Goal: Connect with others

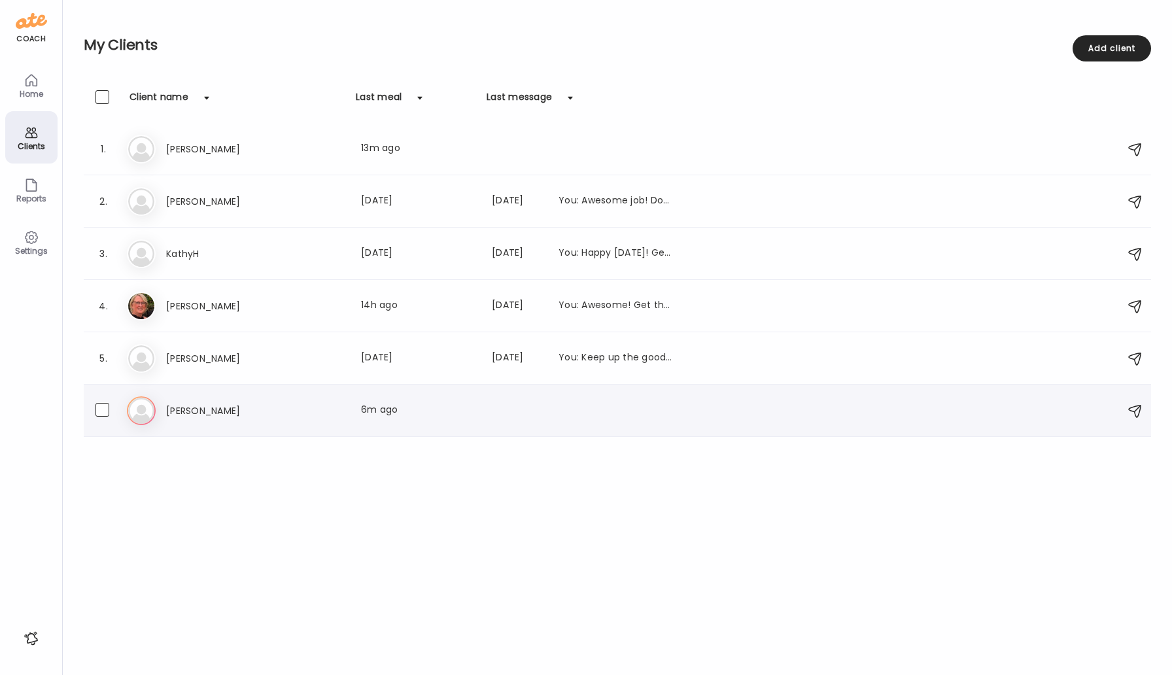
click at [186, 425] on div "6. Al [PERSON_NAME] Last meal: 6m ago" at bounding box center [617, 410] width 1067 height 52
click at [149, 413] on icon at bounding box center [141, 410] width 29 height 29
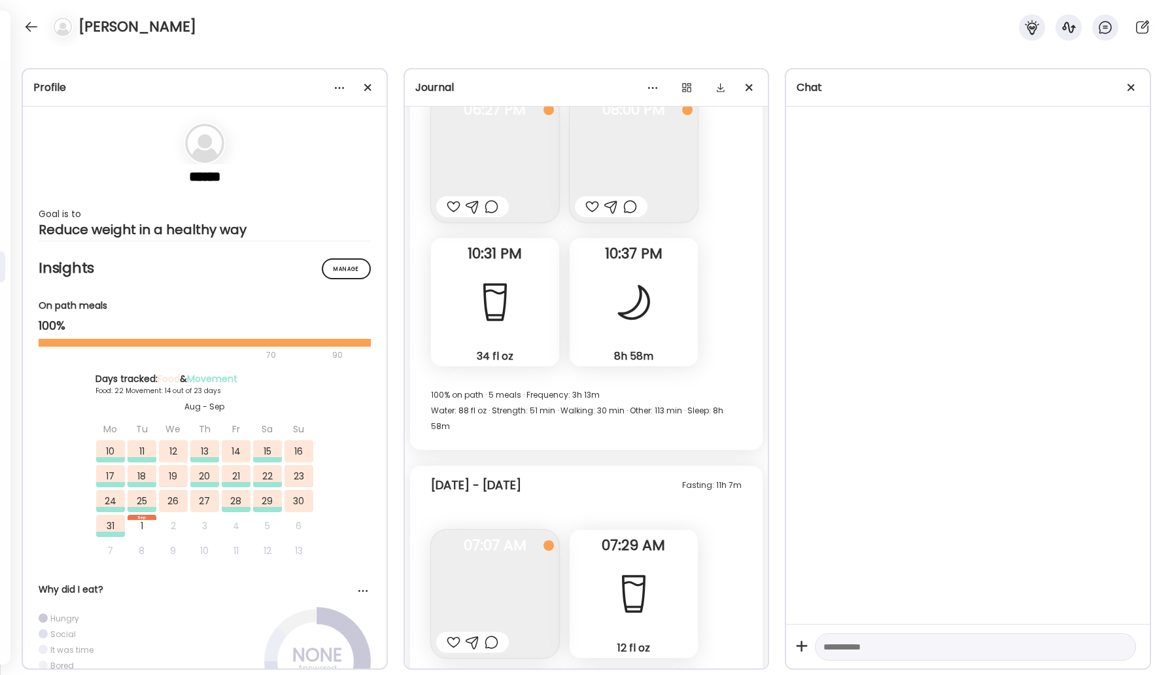
scroll to position [36673, 0]
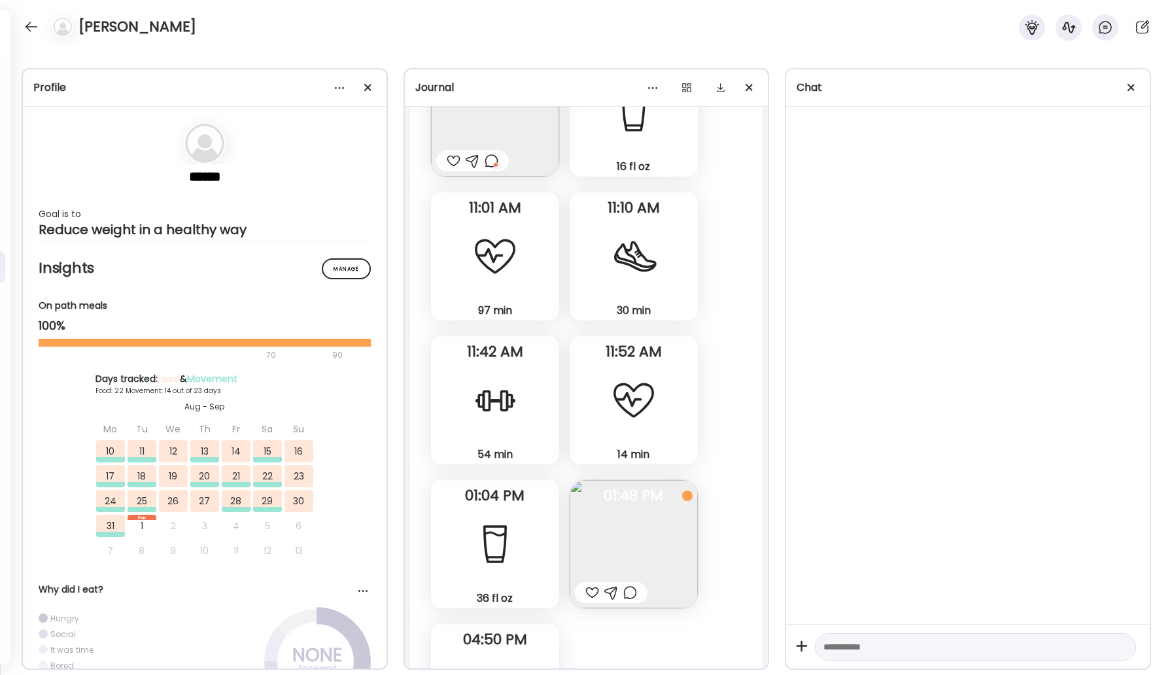
click at [651, 480] on img at bounding box center [633, 544] width 128 height 128
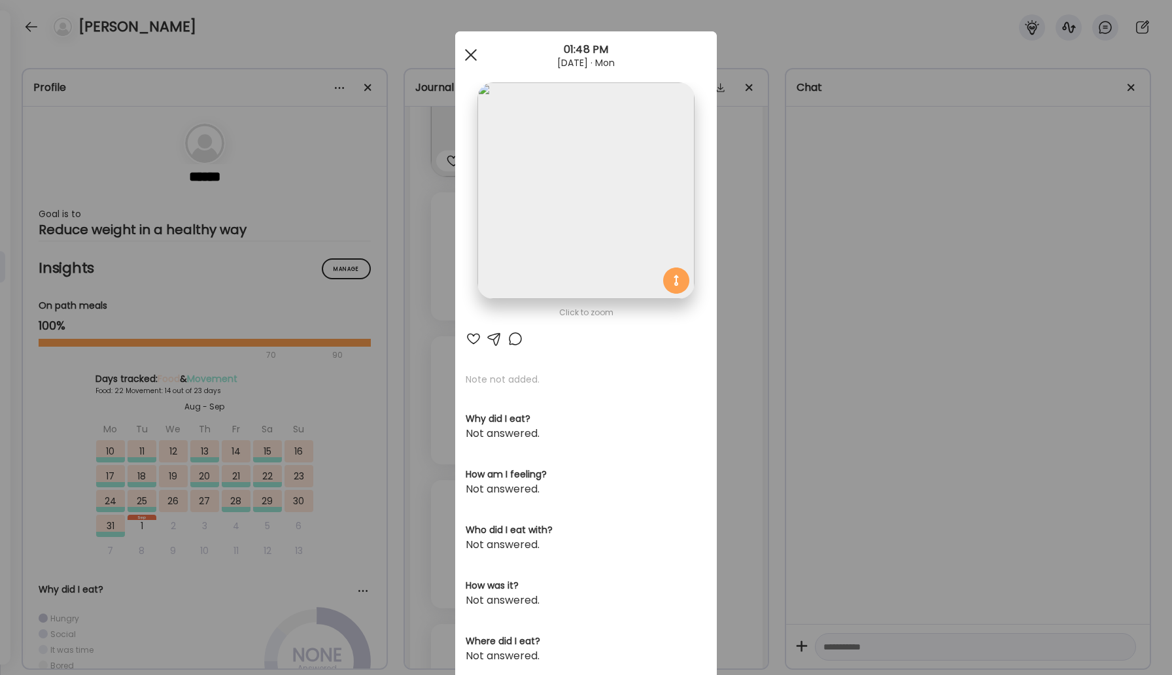
click at [464, 55] on div at bounding box center [471, 55] width 26 height 26
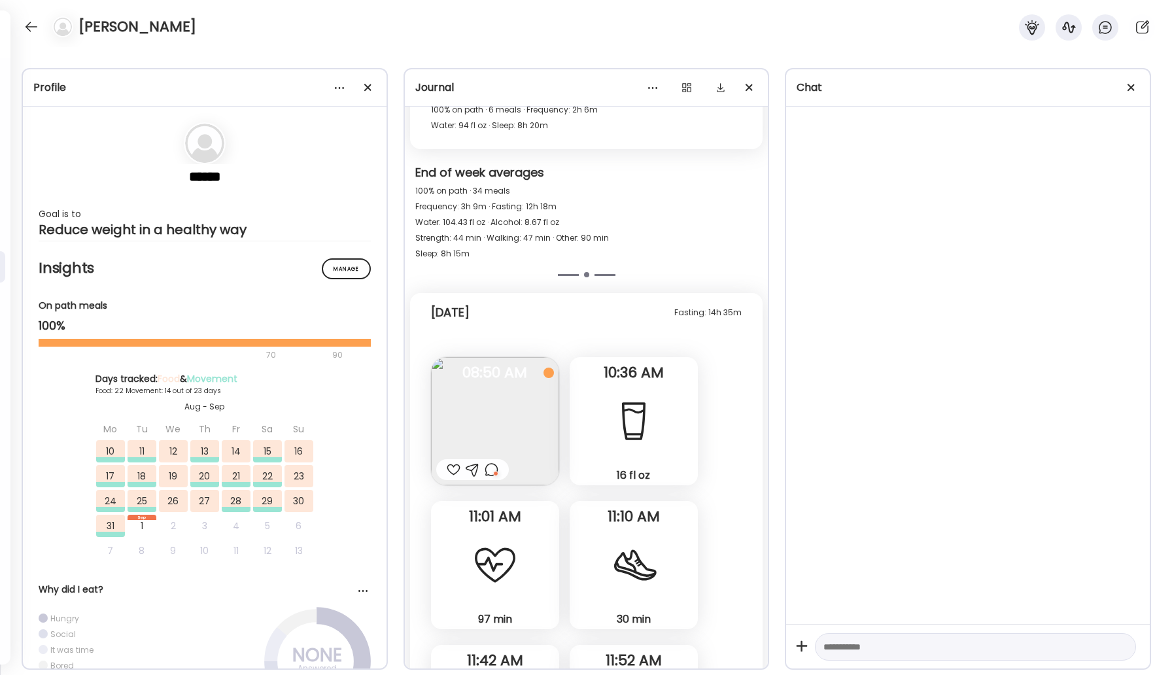
scroll to position [36282, 0]
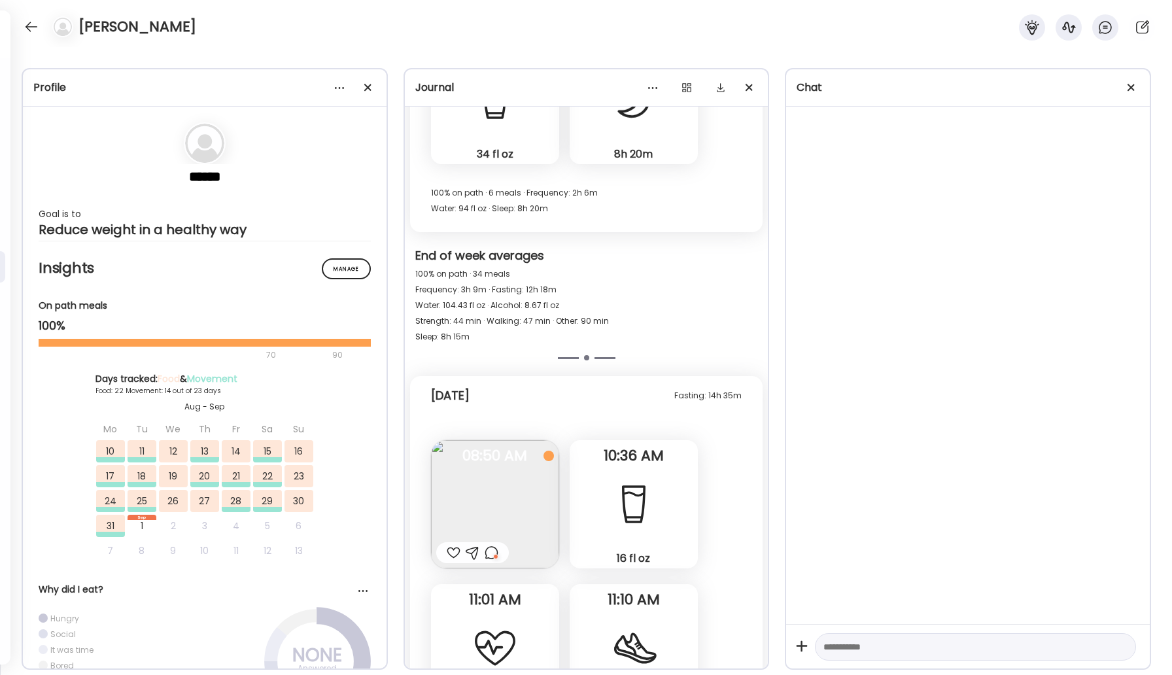
click at [494, 545] on div at bounding box center [491, 553] width 14 height 16
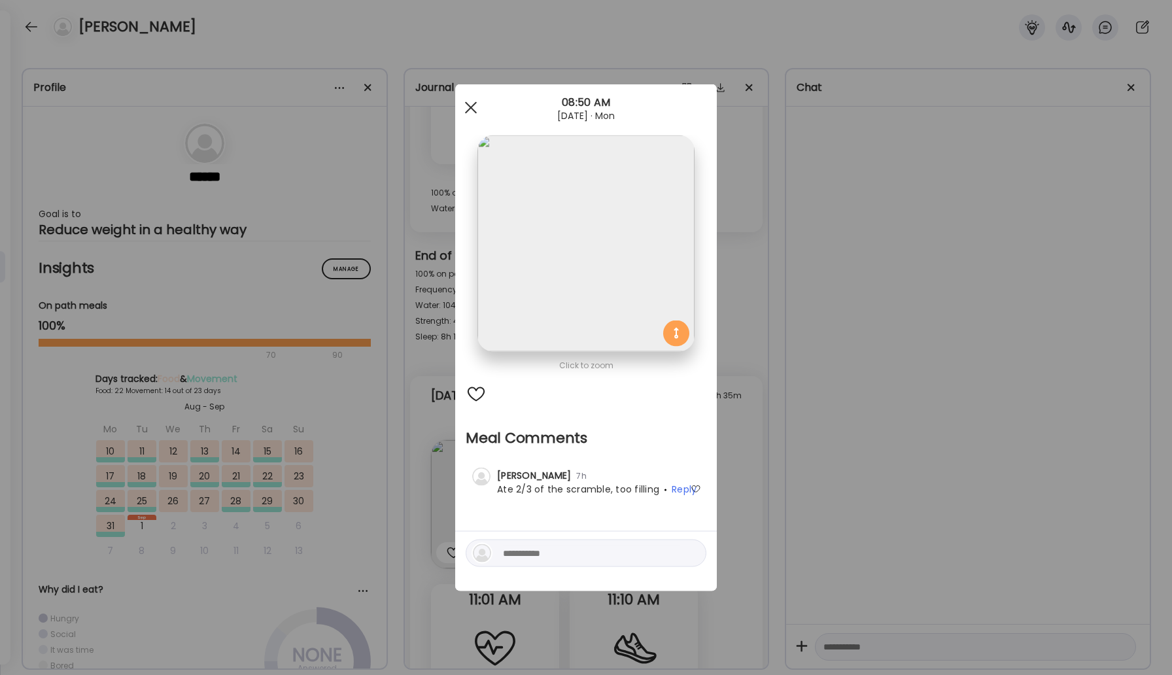
click at [472, 108] on span at bounding box center [471, 107] width 12 height 12
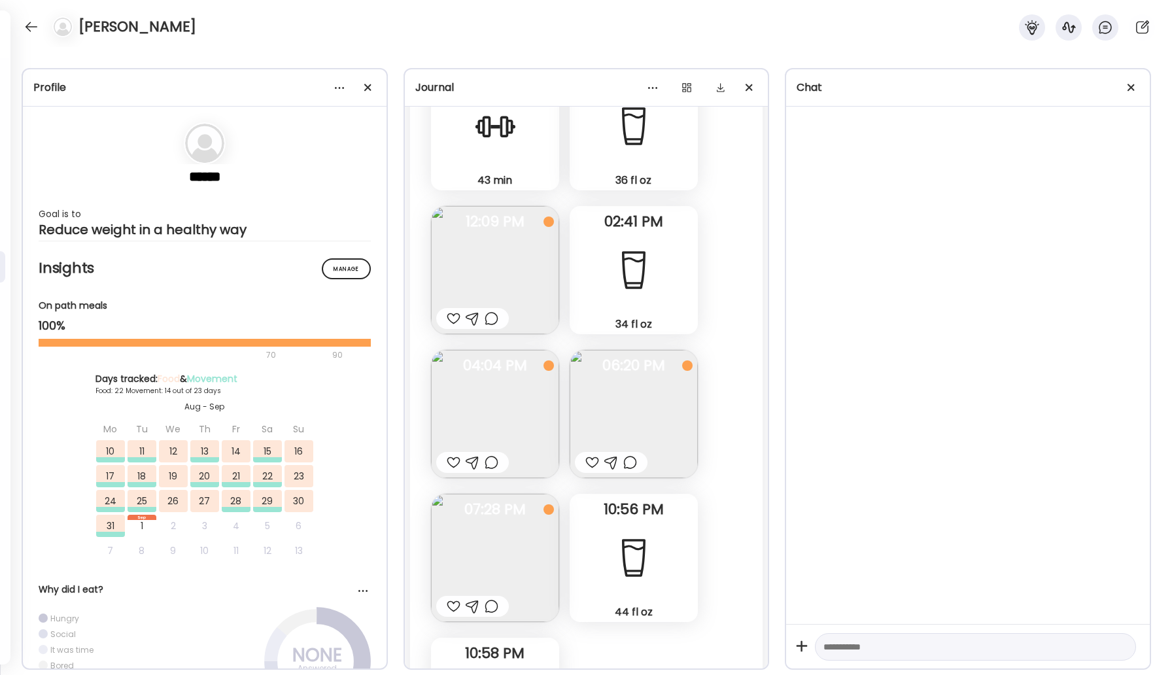
scroll to position [34812, 0]
click at [26, 27] on div at bounding box center [31, 26] width 21 height 21
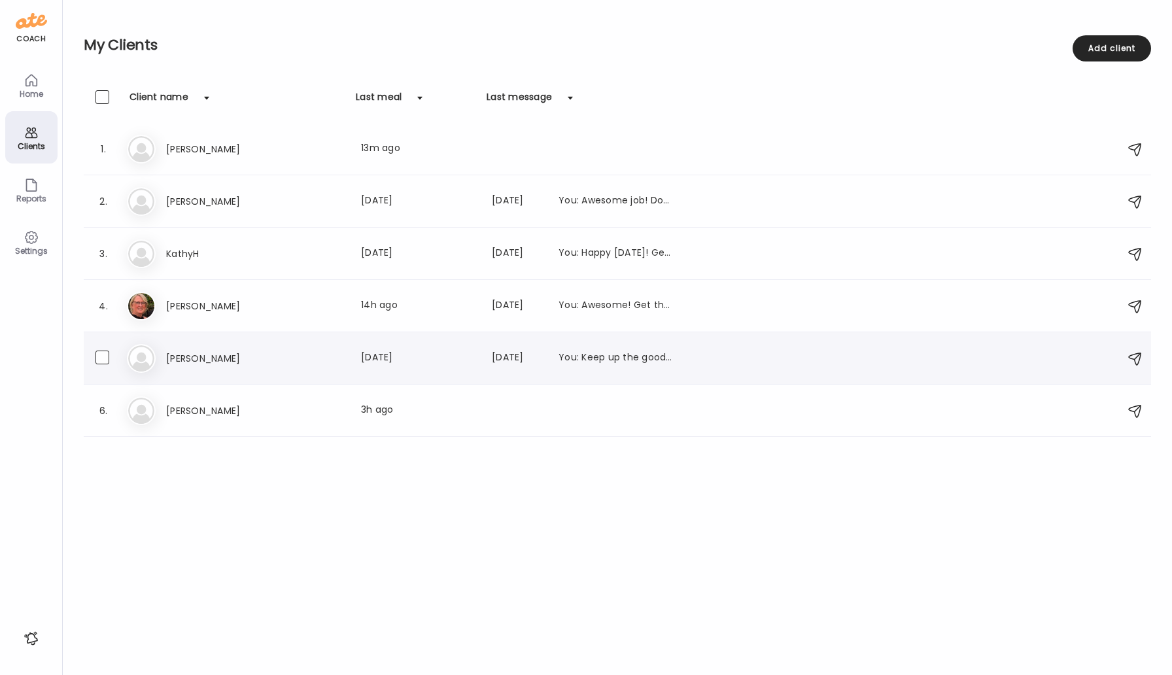
click at [205, 360] on h3 "[PERSON_NAME]" at bounding box center [223, 358] width 115 height 16
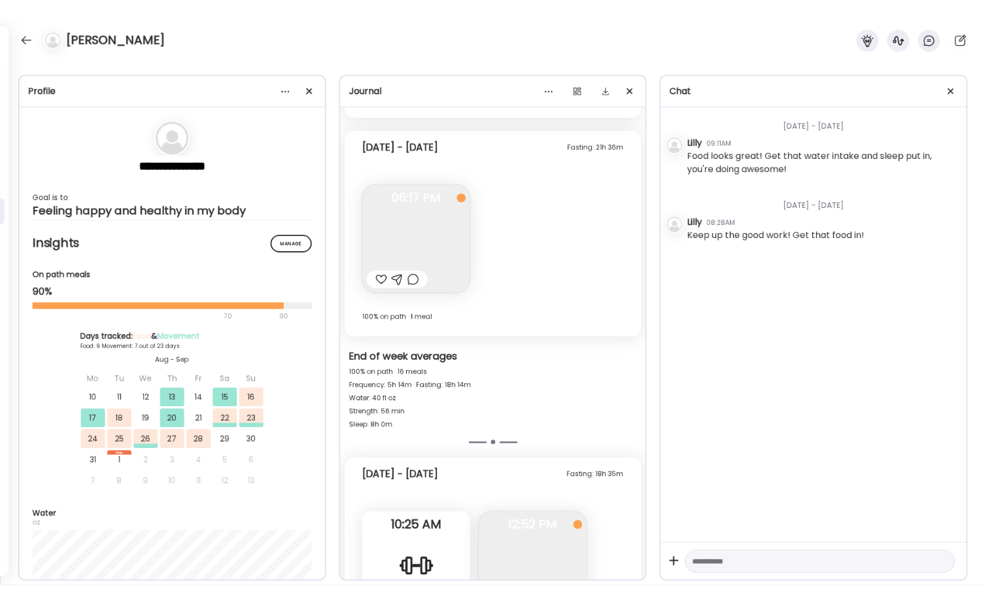
scroll to position [10526, 0]
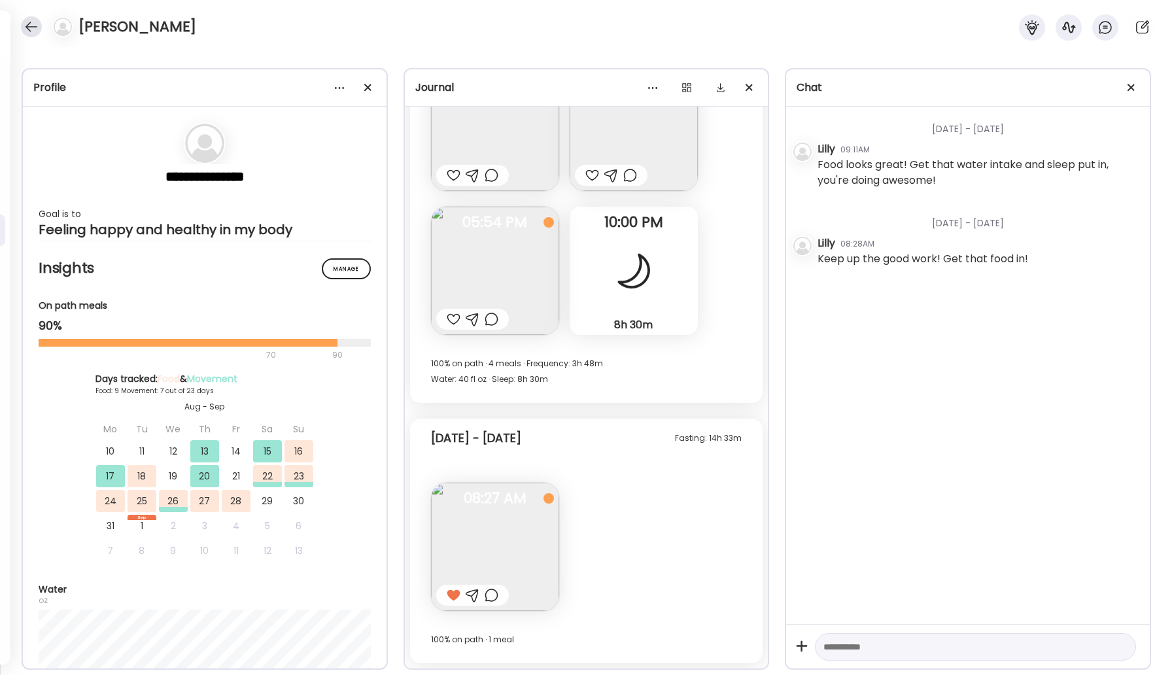
click at [29, 23] on div at bounding box center [31, 26] width 21 height 21
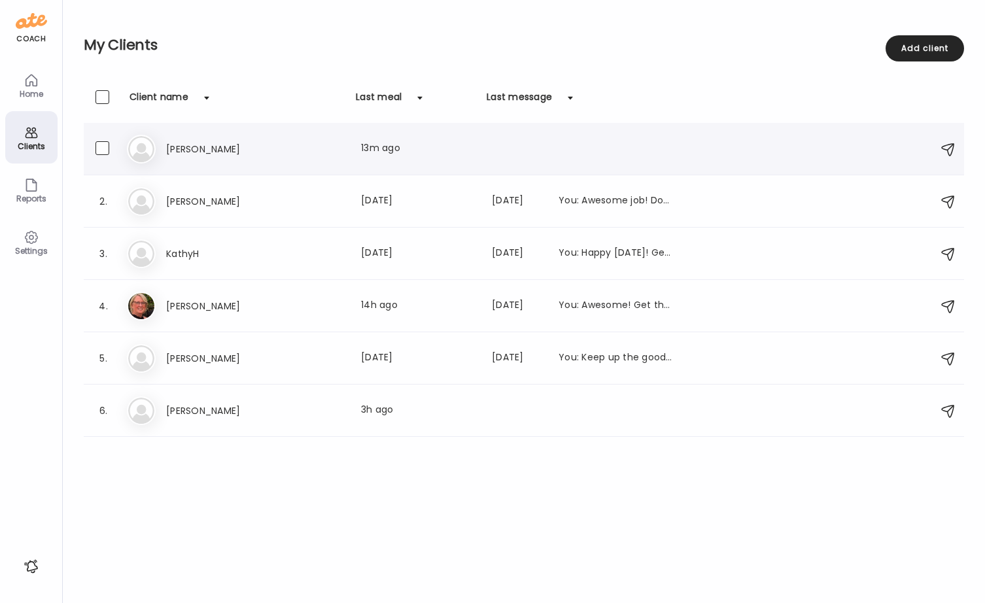
click at [178, 152] on h3 "[PERSON_NAME]" at bounding box center [223, 149] width 115 height 16
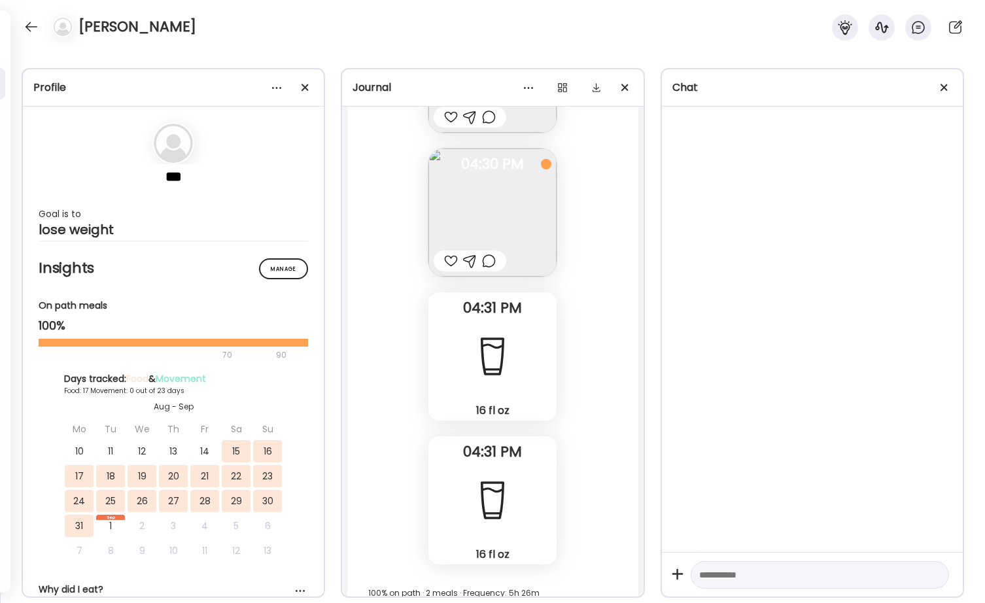
scroll to position [17809, 0]
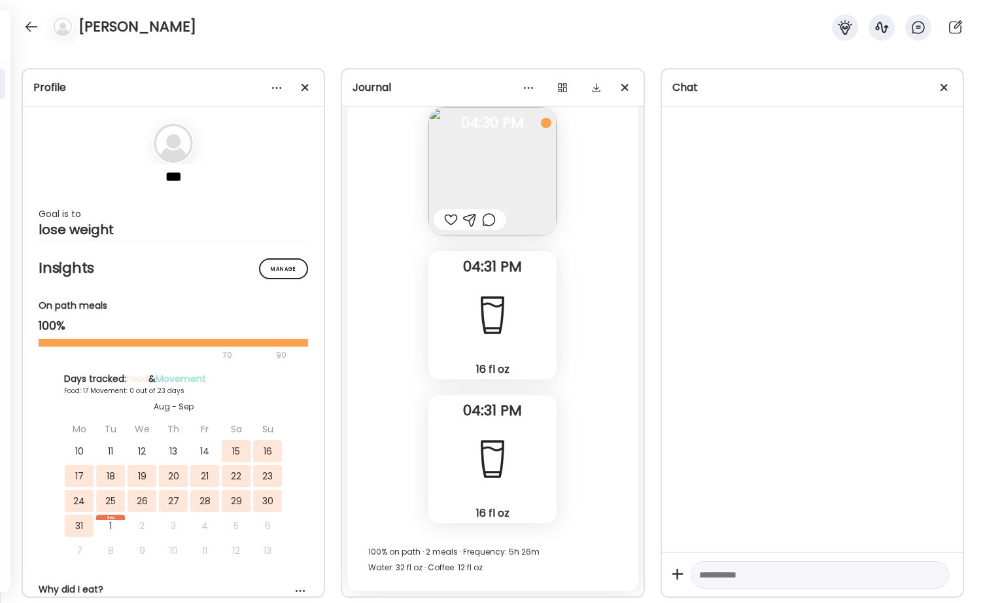
click at [452, 216] on div at bounding box center [451, 220] width 14 height 16
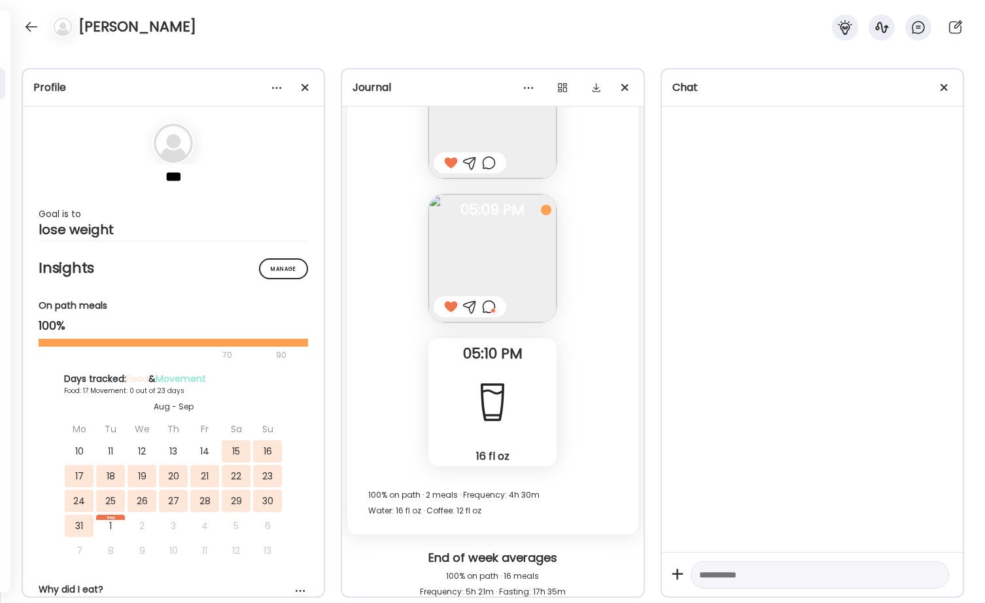
scroll to position [16903, 0]
click at [490, 310] on div at bounding box center [489, 305] width 14 height 16
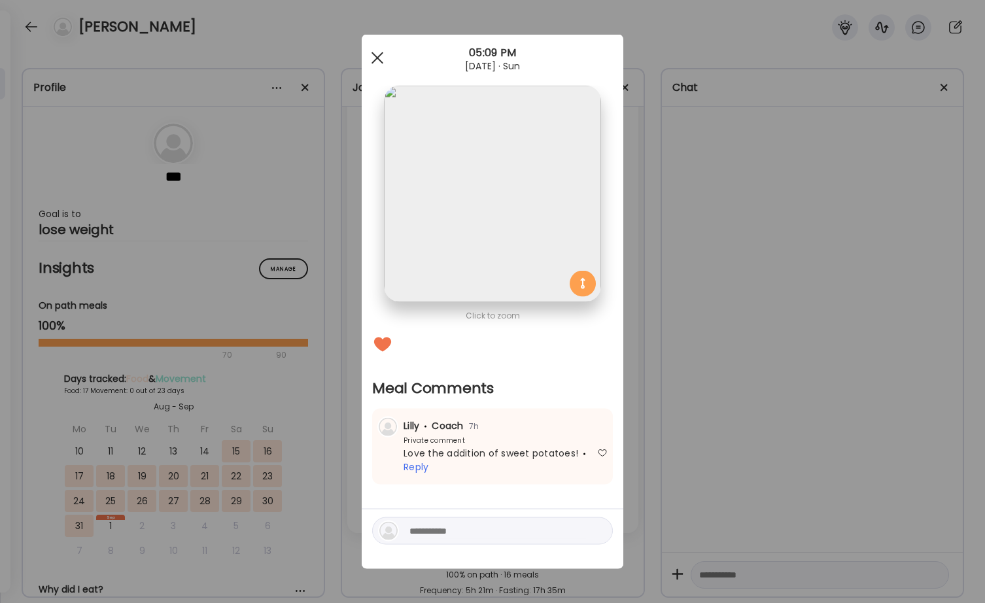
click at [378, 58] on span at bounding box center [377, 58] width 12 height 12
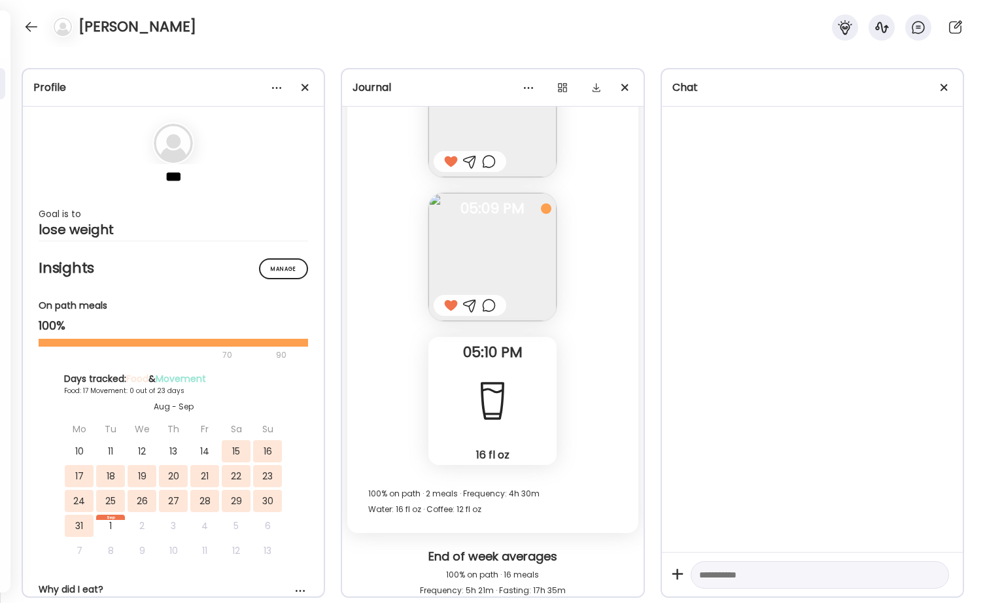
click at [482, 233] on img at bounding box center [492, 257] width 128 height 128
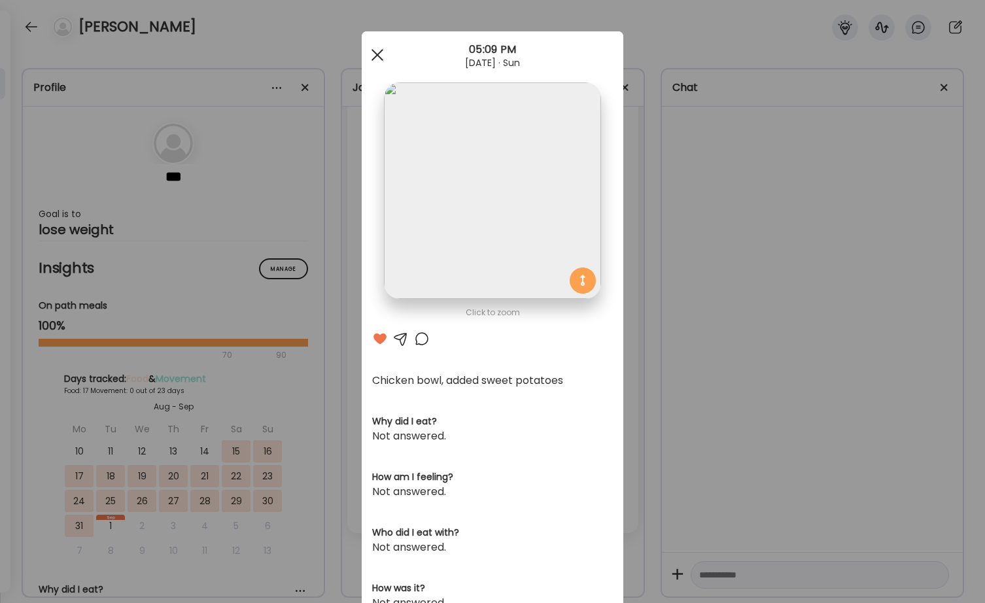
click at [373, 51] on span at bounding box center [377, 55] width 12 height 12
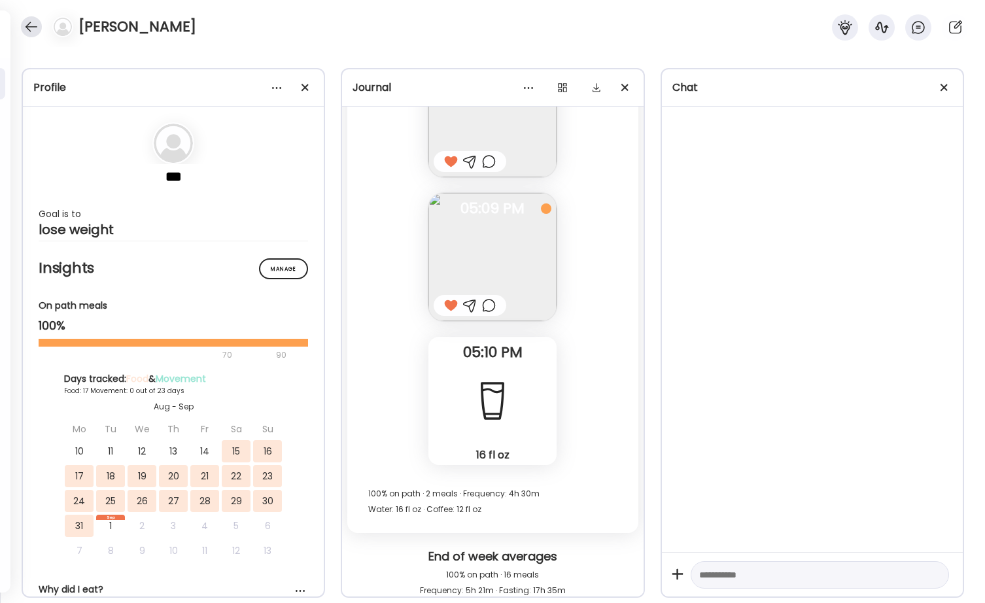
click at [30, 29] on div at bounding box center [31, 26] width 21 height 21
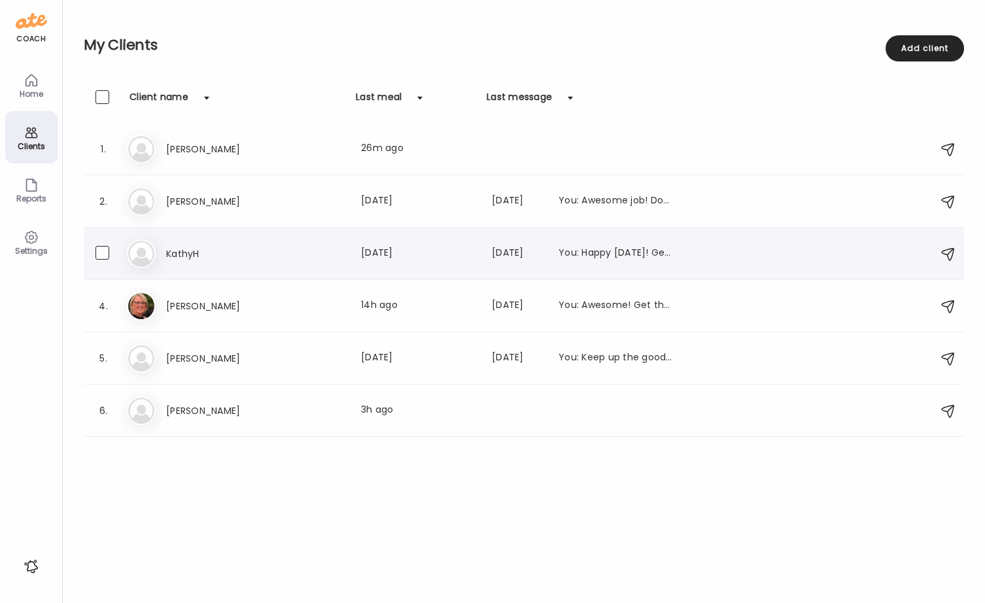
click at [206, 256] on h3 "KathyH" at bounding box center [223, 254] width 115 height 16
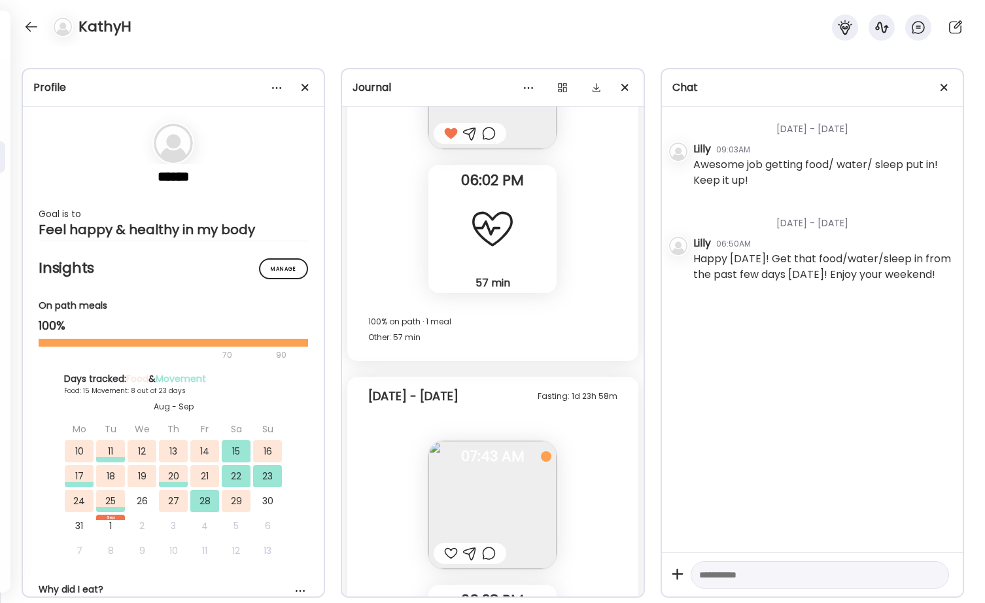
scroll to position [13435, 0]
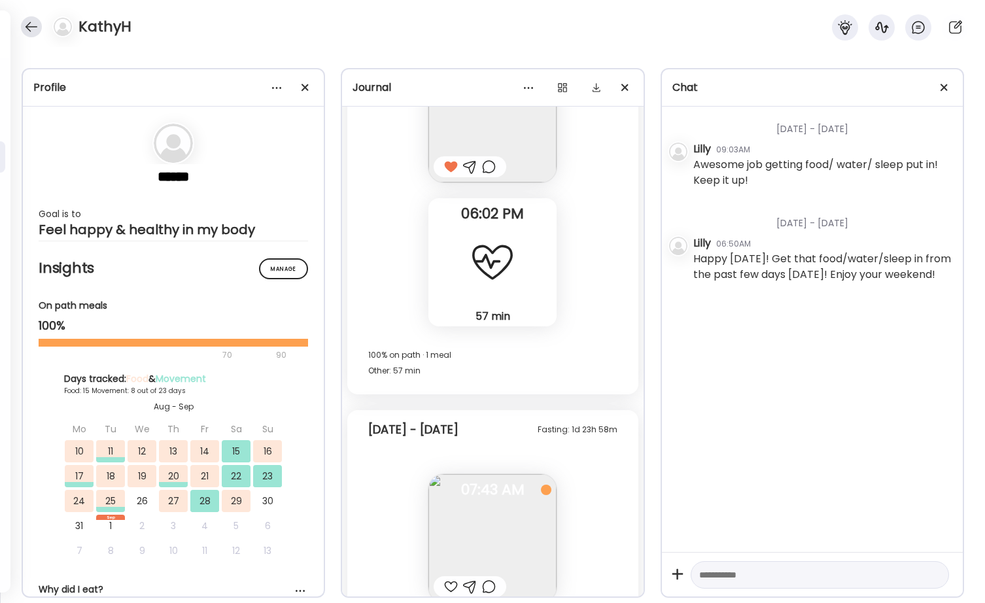
click at [40, 22] on div at bounding box center [31, 26] width 21 height 21
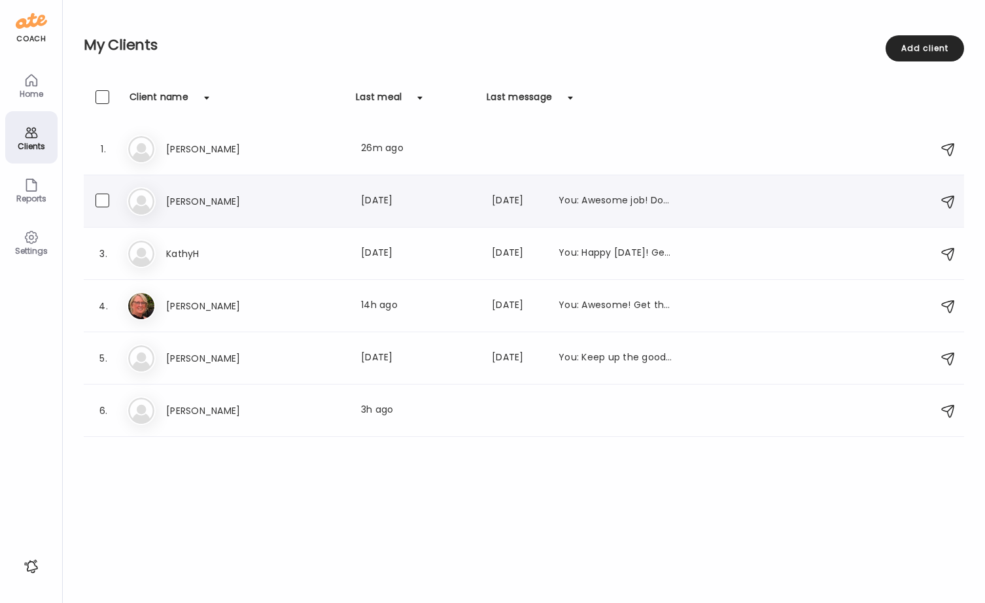
click at [212, 209] on div "Ke [PERSON_NAME] Last meal: [DATE] Last message: [DATE] You: Awesome job! Don't…" at bounding box center [526, 201] width 798 height 29
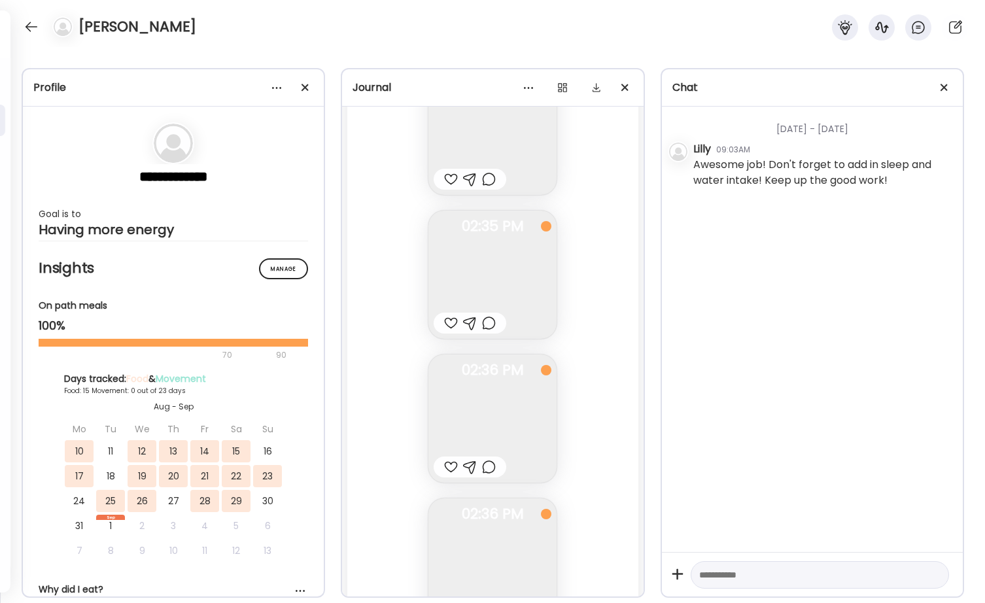
scroll to position [14033, 0]
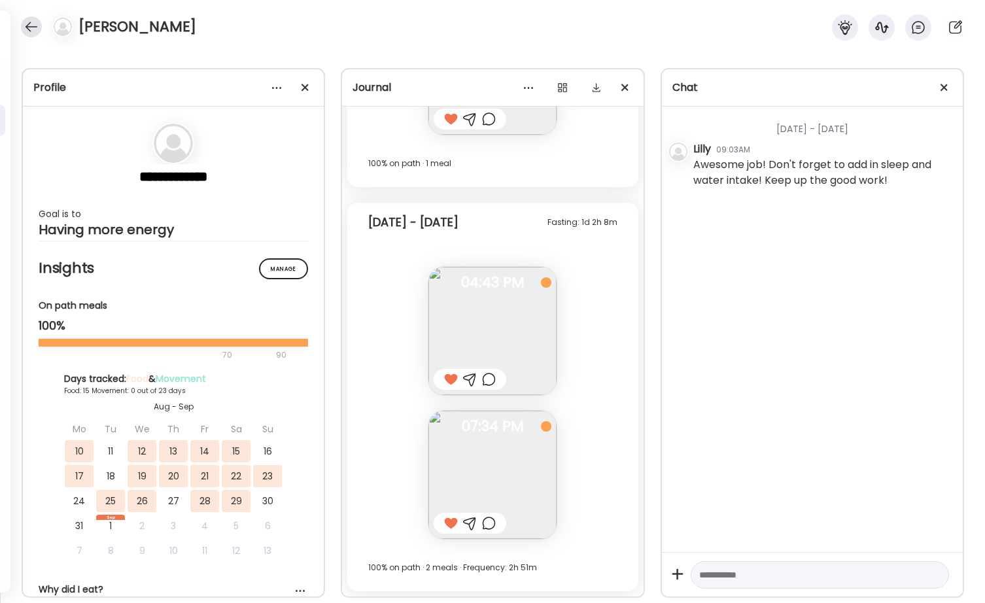
click at [32, 24] on div at bounding box center [31, 26] width 21 height 21
